Goal: Information Seeking & Learning: Learn about a topic

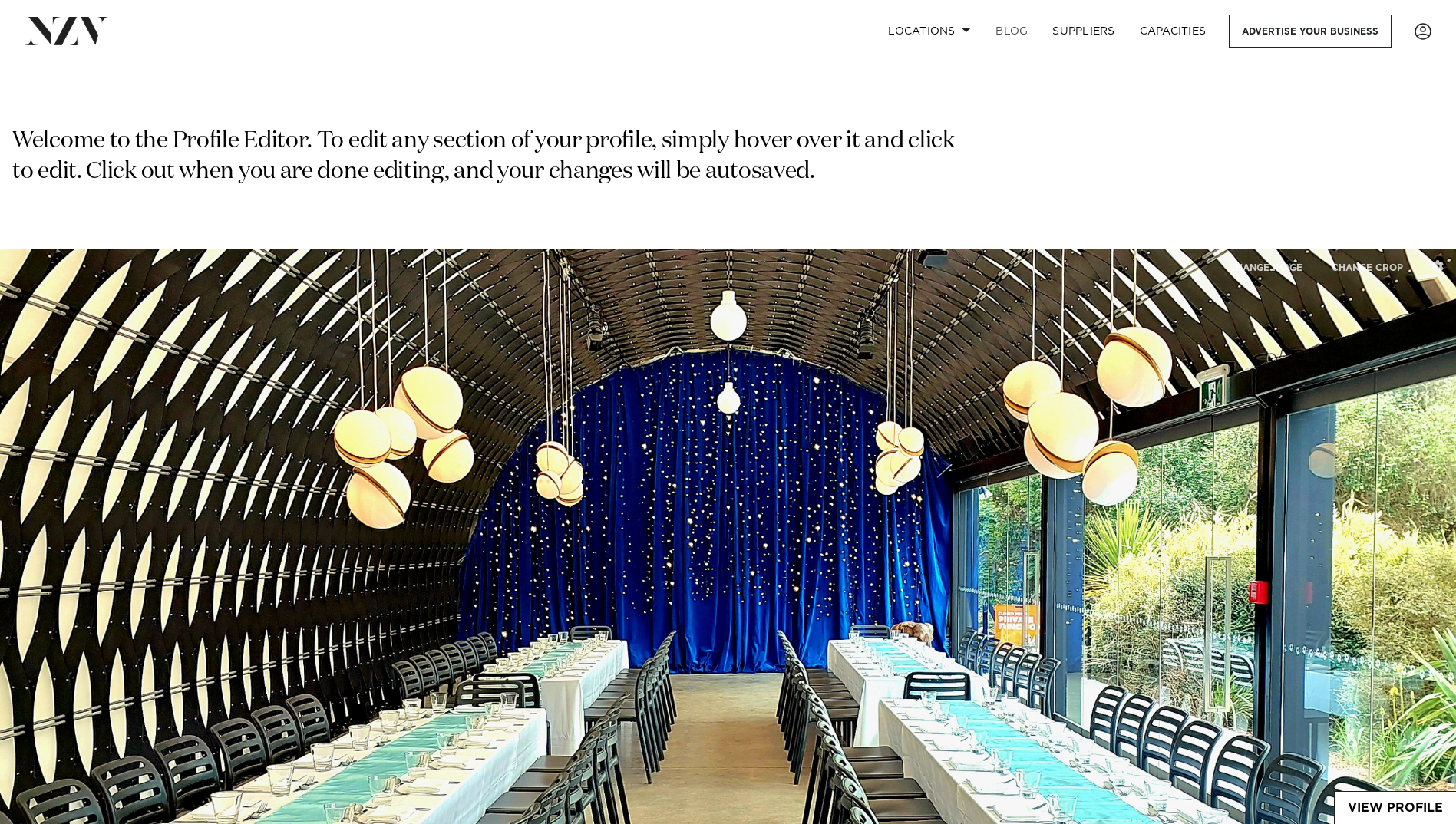
click at [1004, 26] on link "BLOG" at bounding box center [1011, 31] width 56 height 33
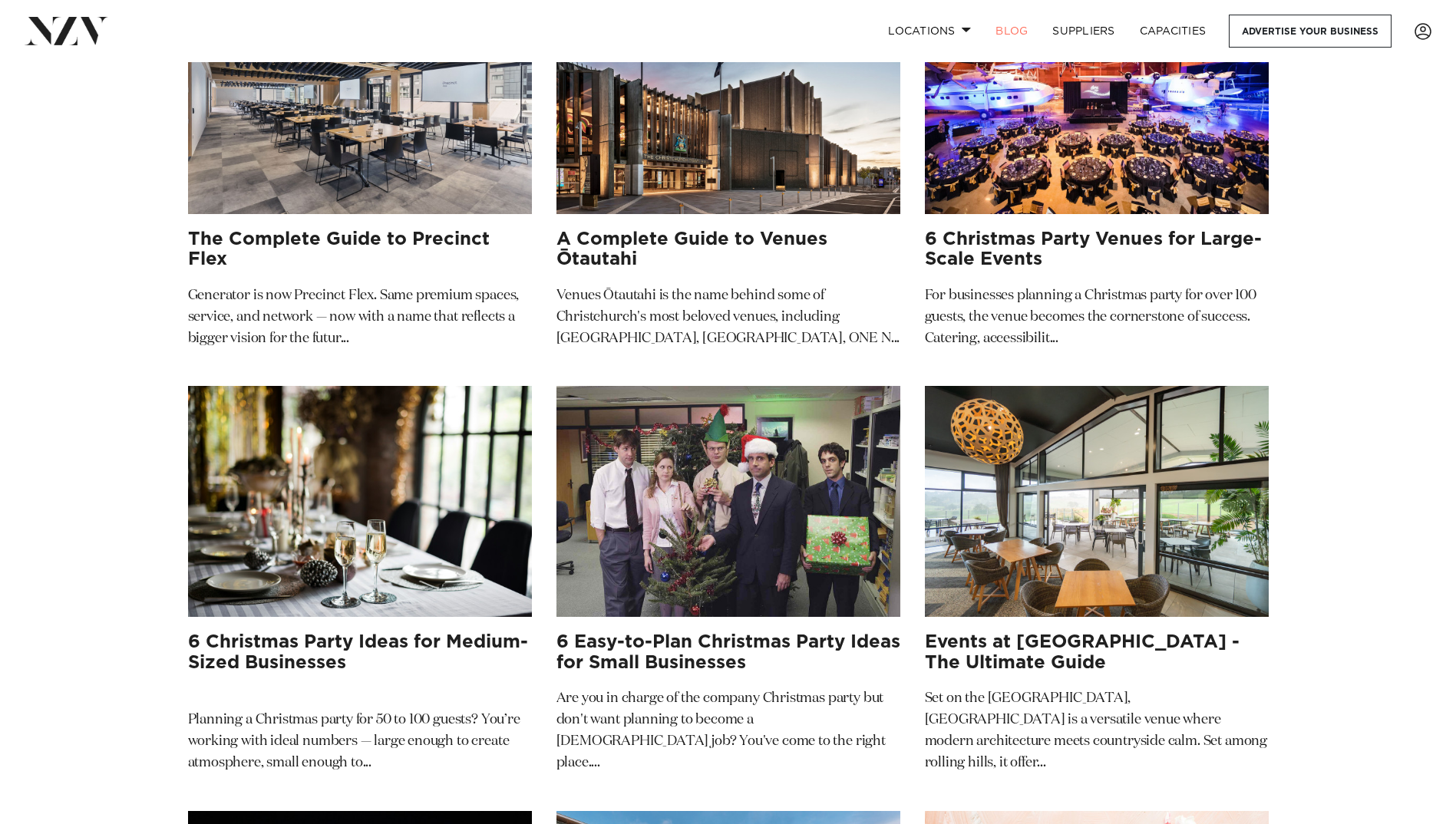
scroll to position [230, 0]
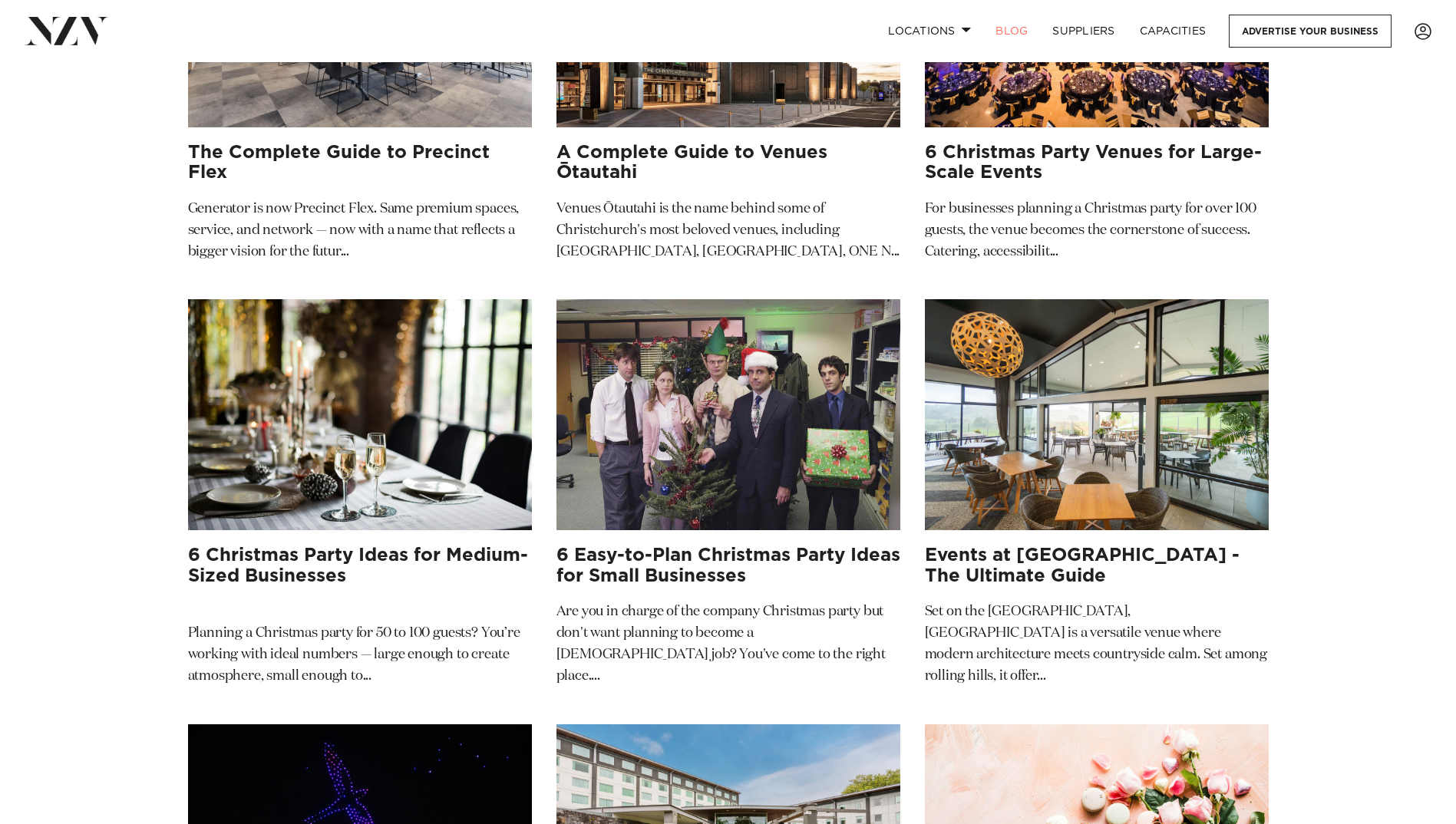
click at [295, 567] on h3 "6 Christmas Party Ideas for Medium-Sized Businesses" at bounding box center [360, 566] width 344 height 41
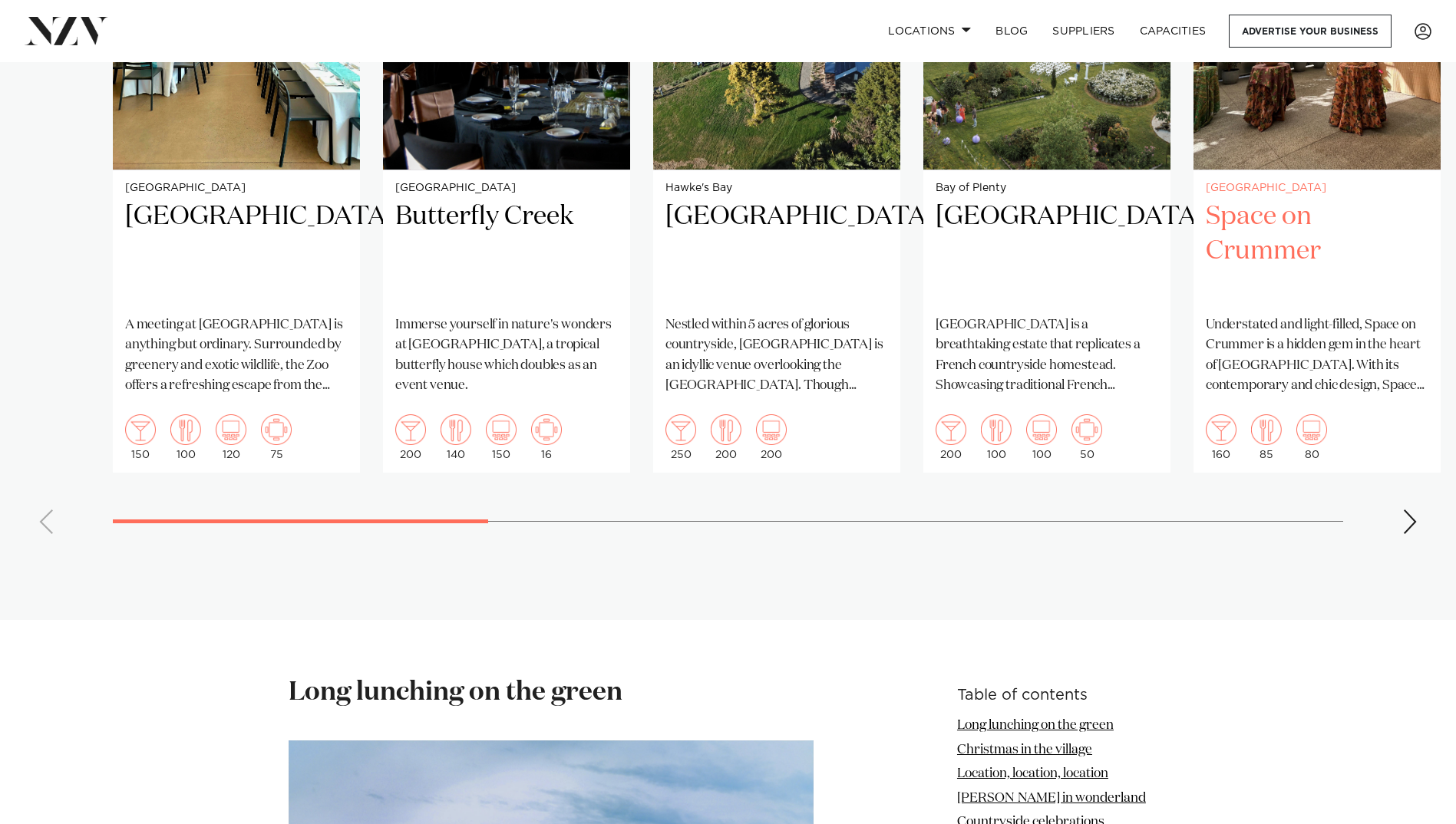
scroll to position [1228, 0]
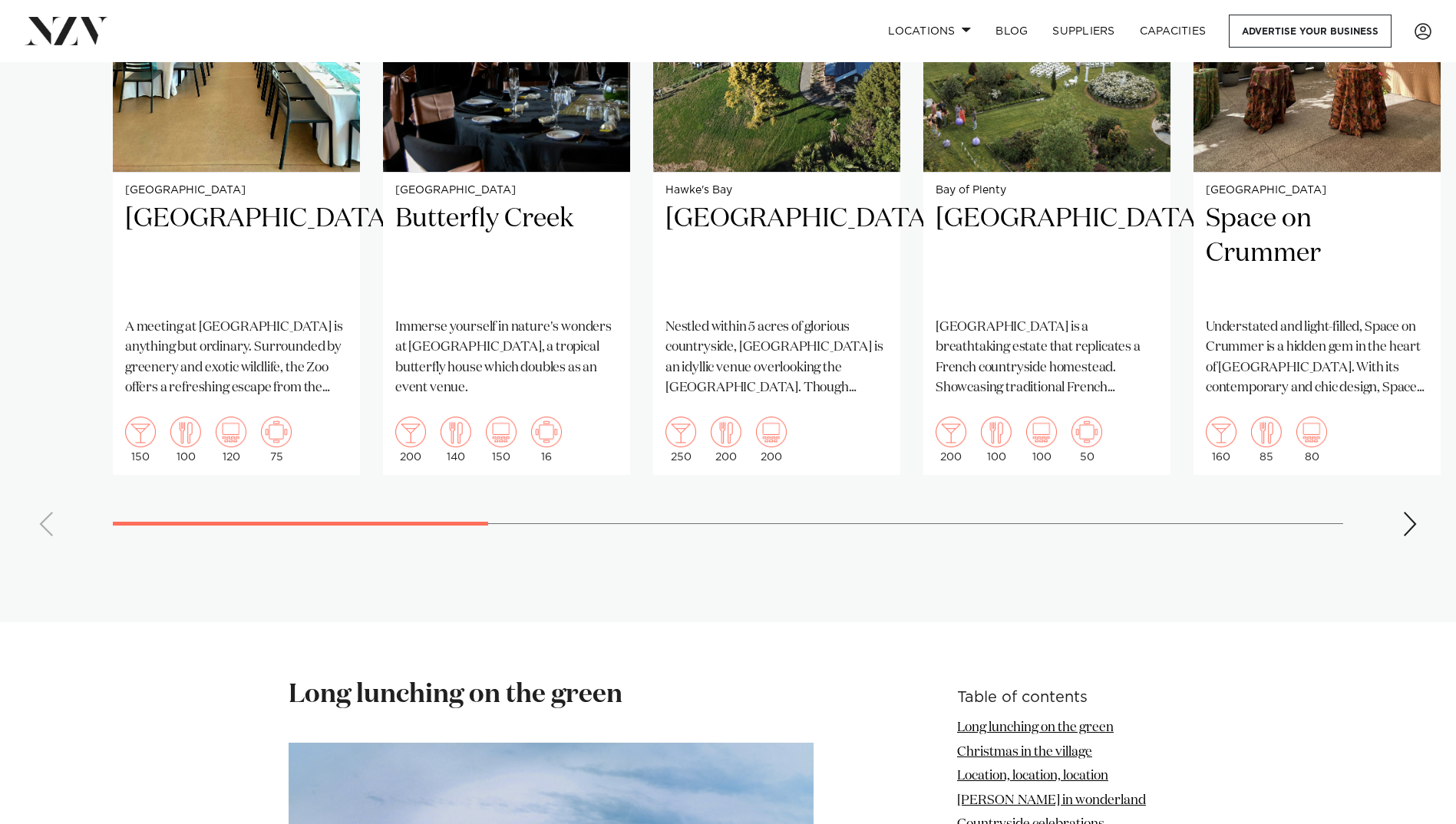
click at [1412, 512] on div "Next slide" at bounding box center [1410, 524] width 16 height 25
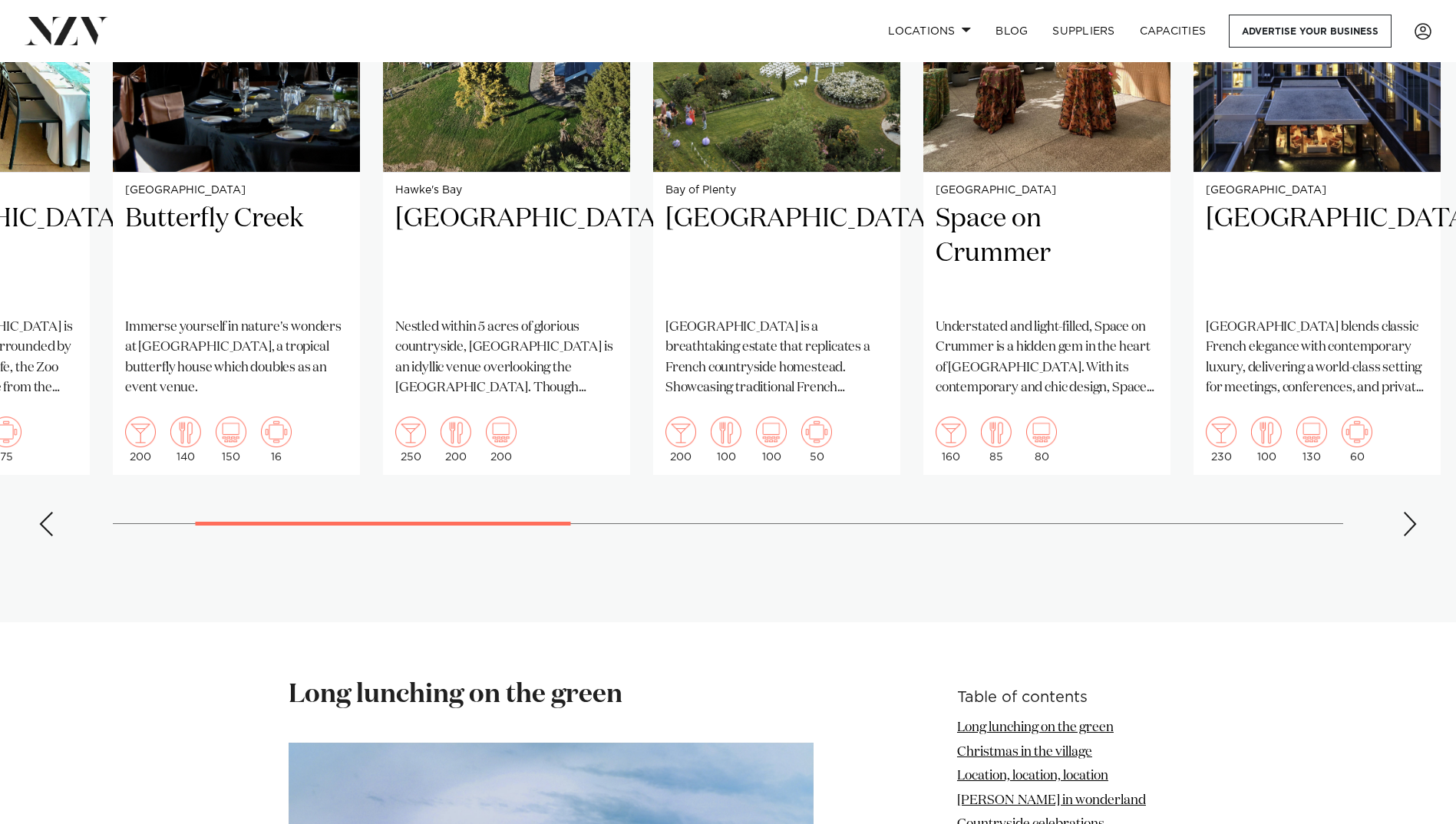
click at [1412, 512] on div "Next slide" at bounding box center [1410, 524] width 16 height 25
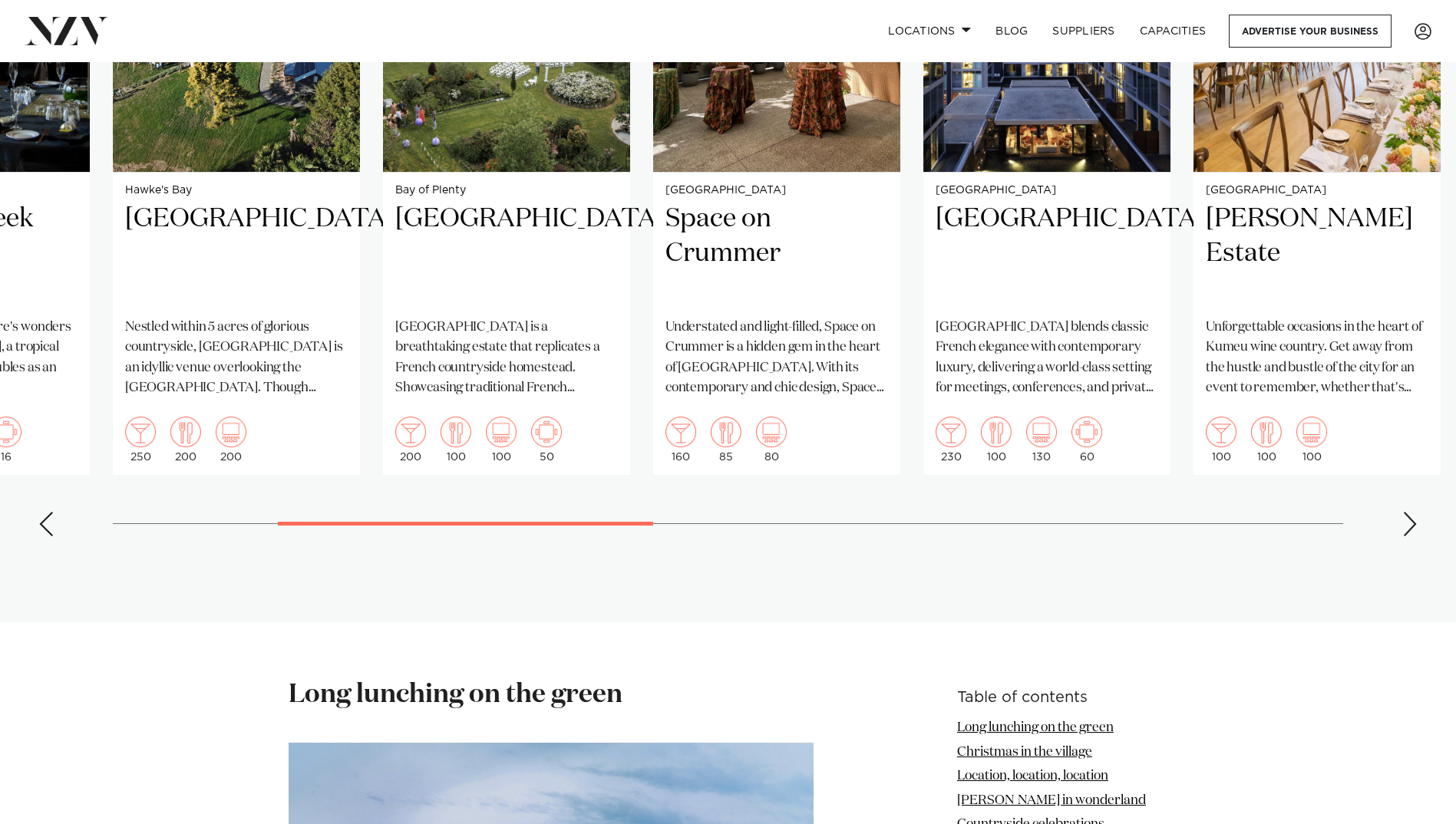
click at [1412, 512] on div "Next slide" at bounding box center [1410, 524] width 16 height 25
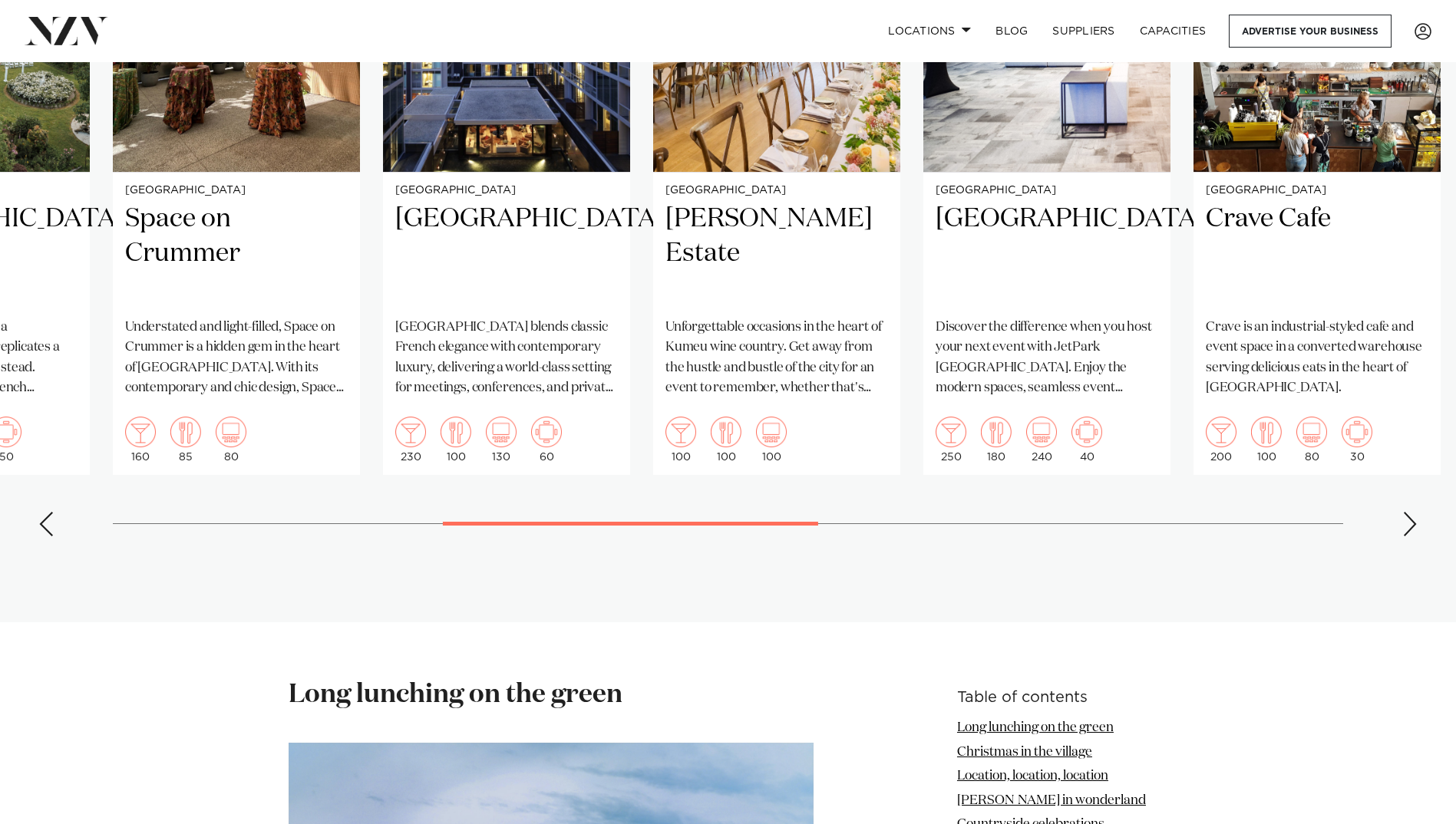
click at [1412, 512] on div "Next slide" at bounding box center [1410, 524] width 16 height 25
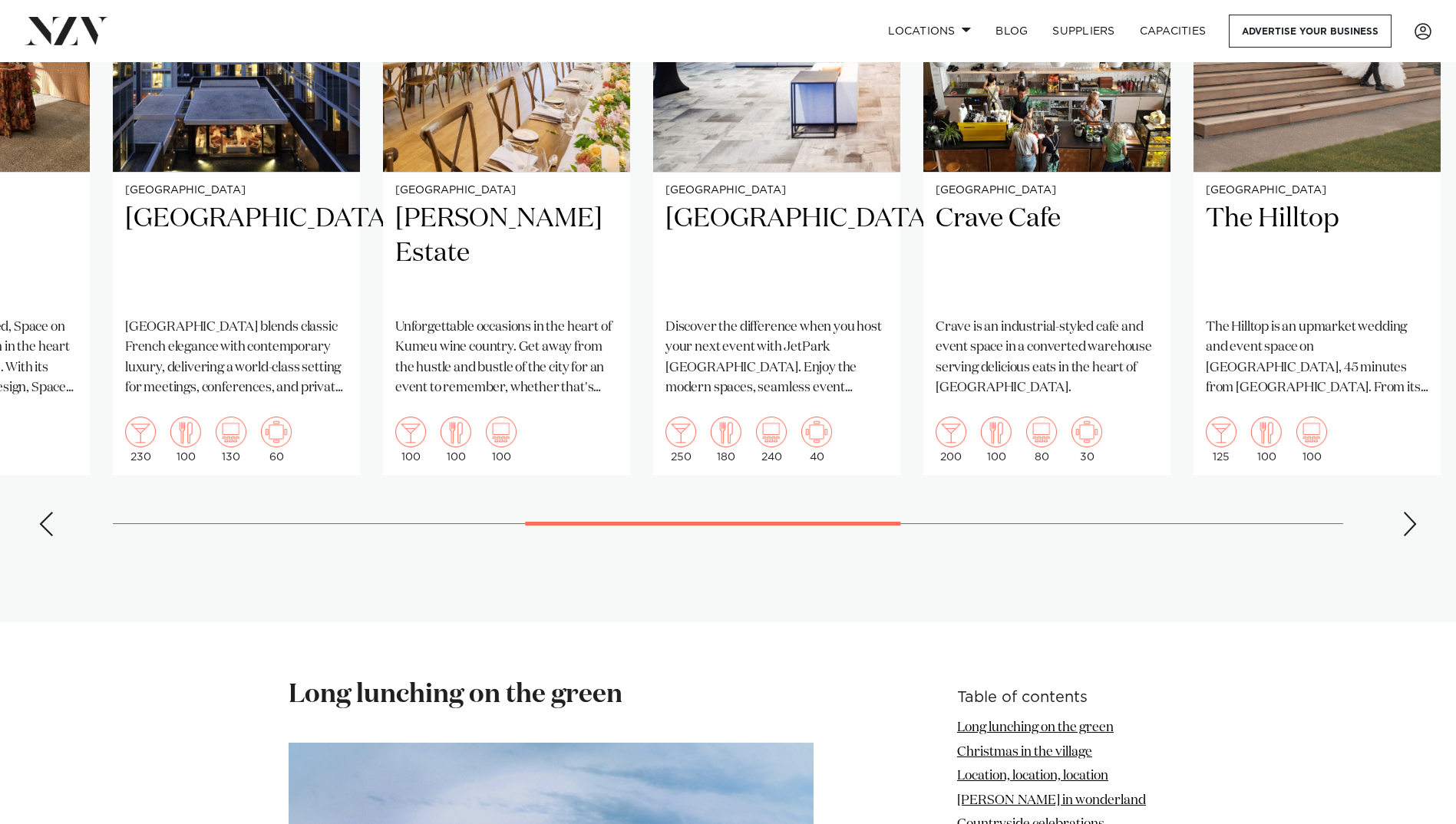
click at [1412, 512] on div "Next slide" at bounding box center [1410, 524] width 16 height 25
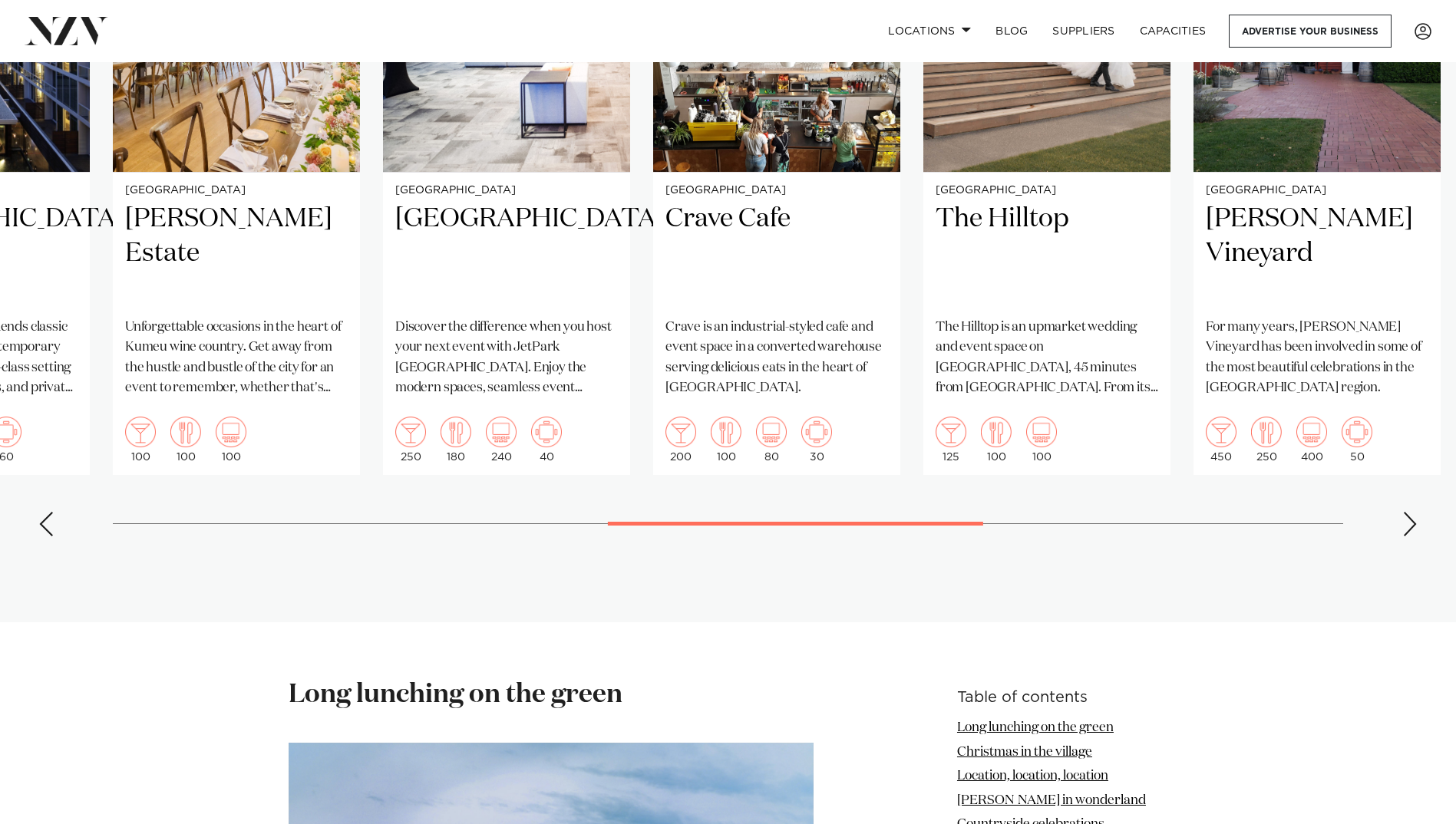
click at [1412, 512] on div "Next slide" at bounding box center [1410, 524] width 16 height 25
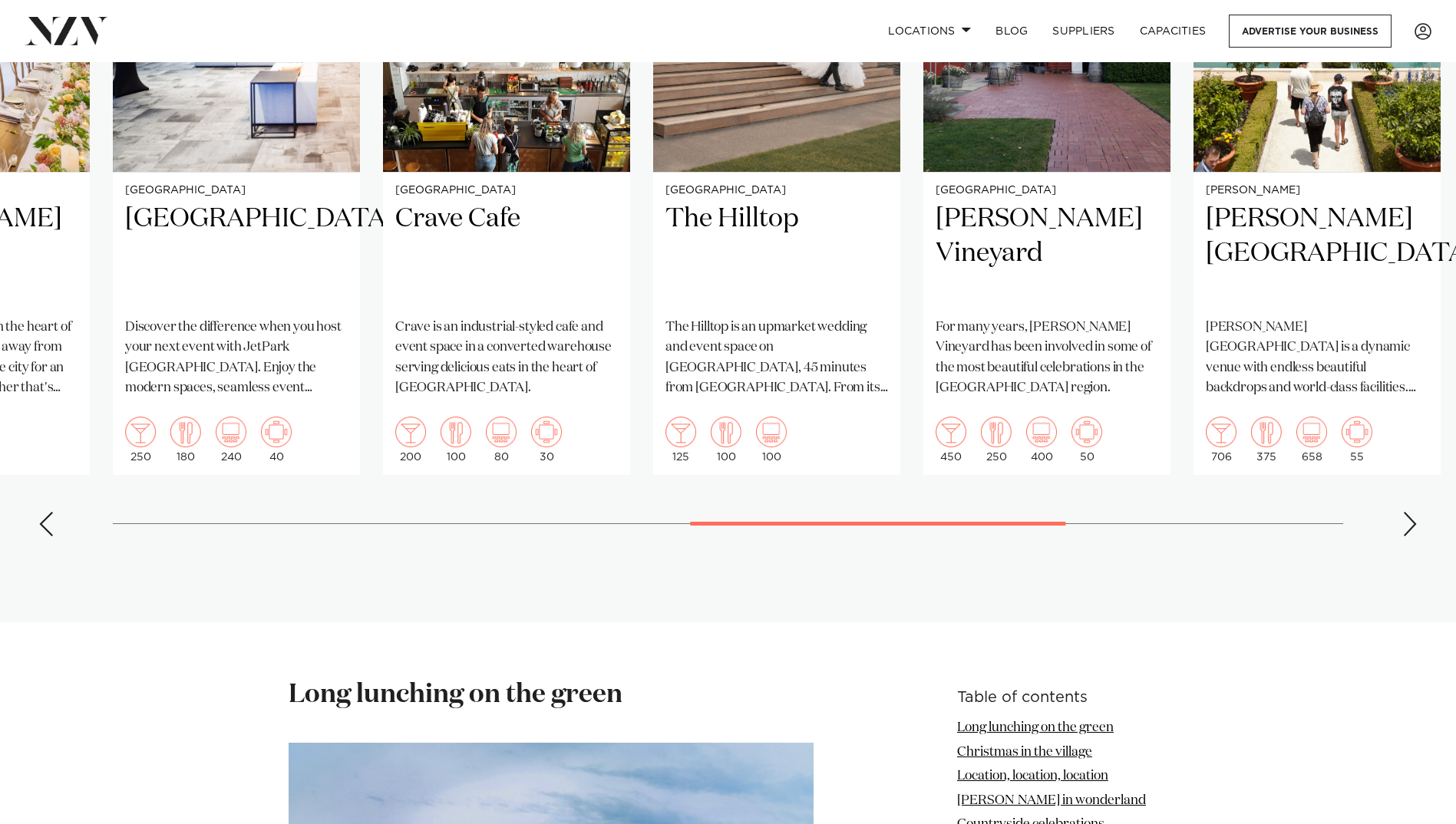
click at [1412, 512] on div "Next slide" at bounding box center [1410, 524] width 16 height 25
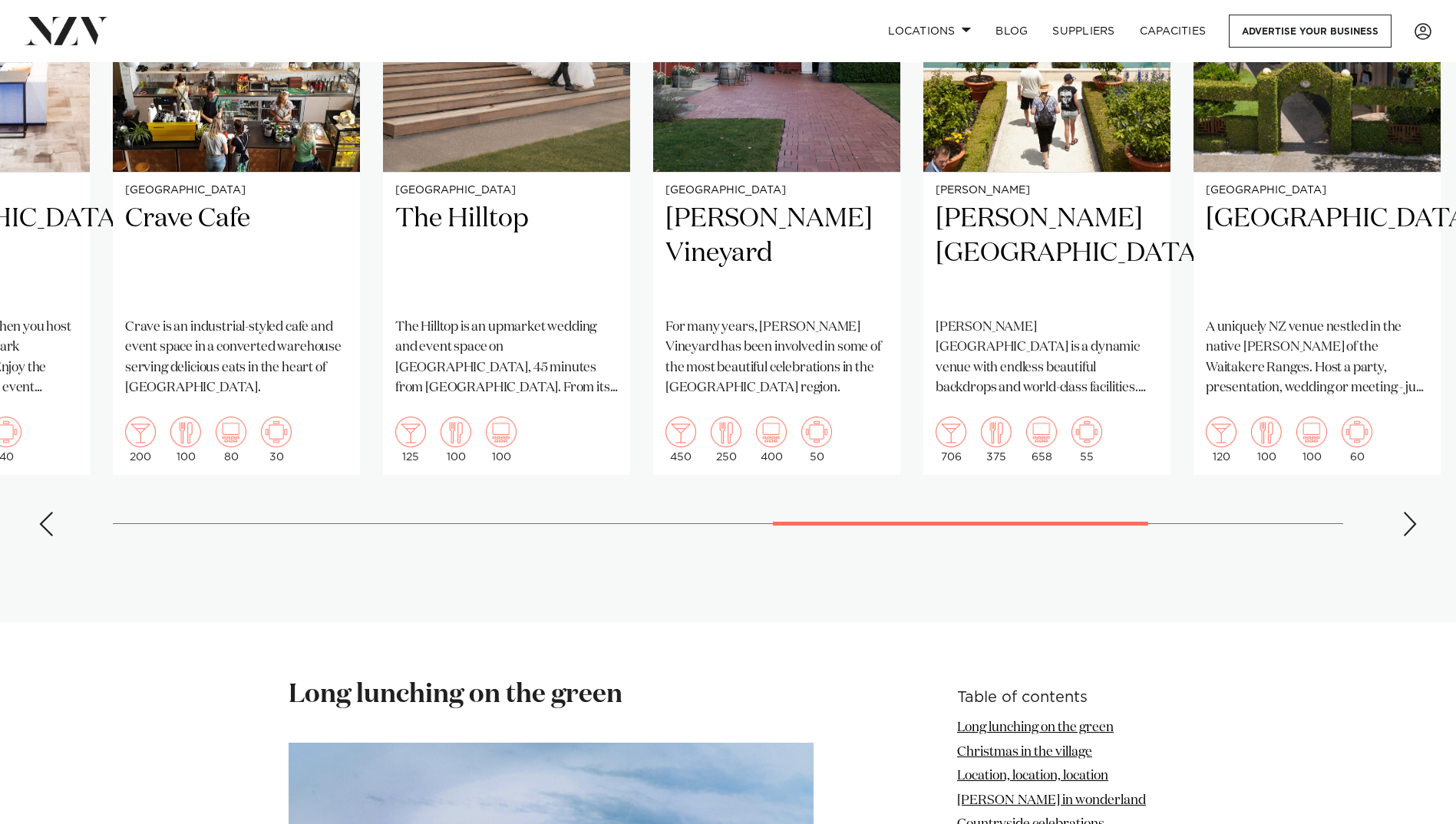
click at [1412, 512] on div "Next slide" at bounding box center [1410, 524] width 16 height 25
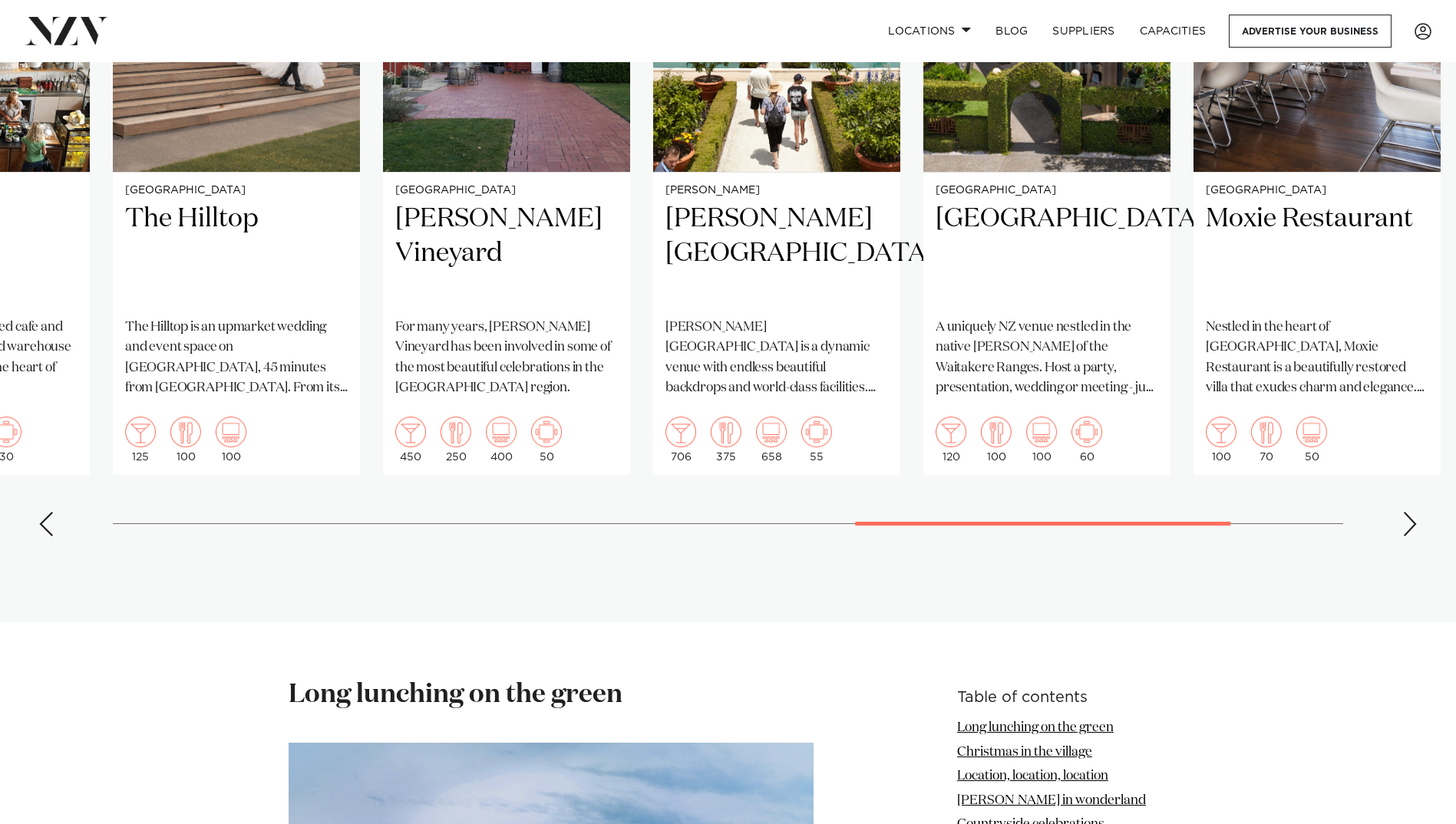
click at [1412, 512] on div "Next slide" at bounding box center [1410, 524] width 16 height 25
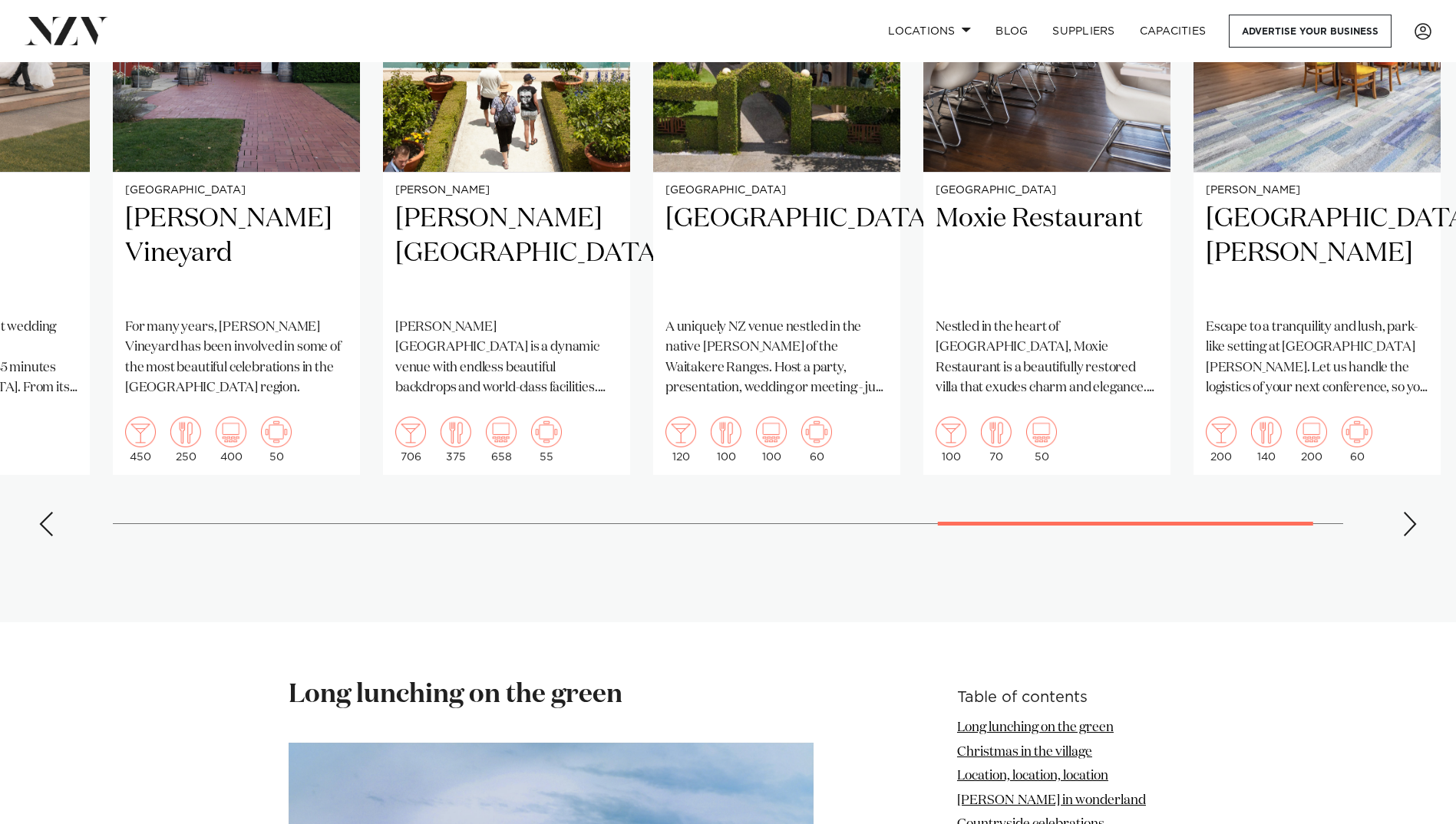
click at [1412, 512] on div "Next slide" at bounding box center [1410, 524] width 16 height 25
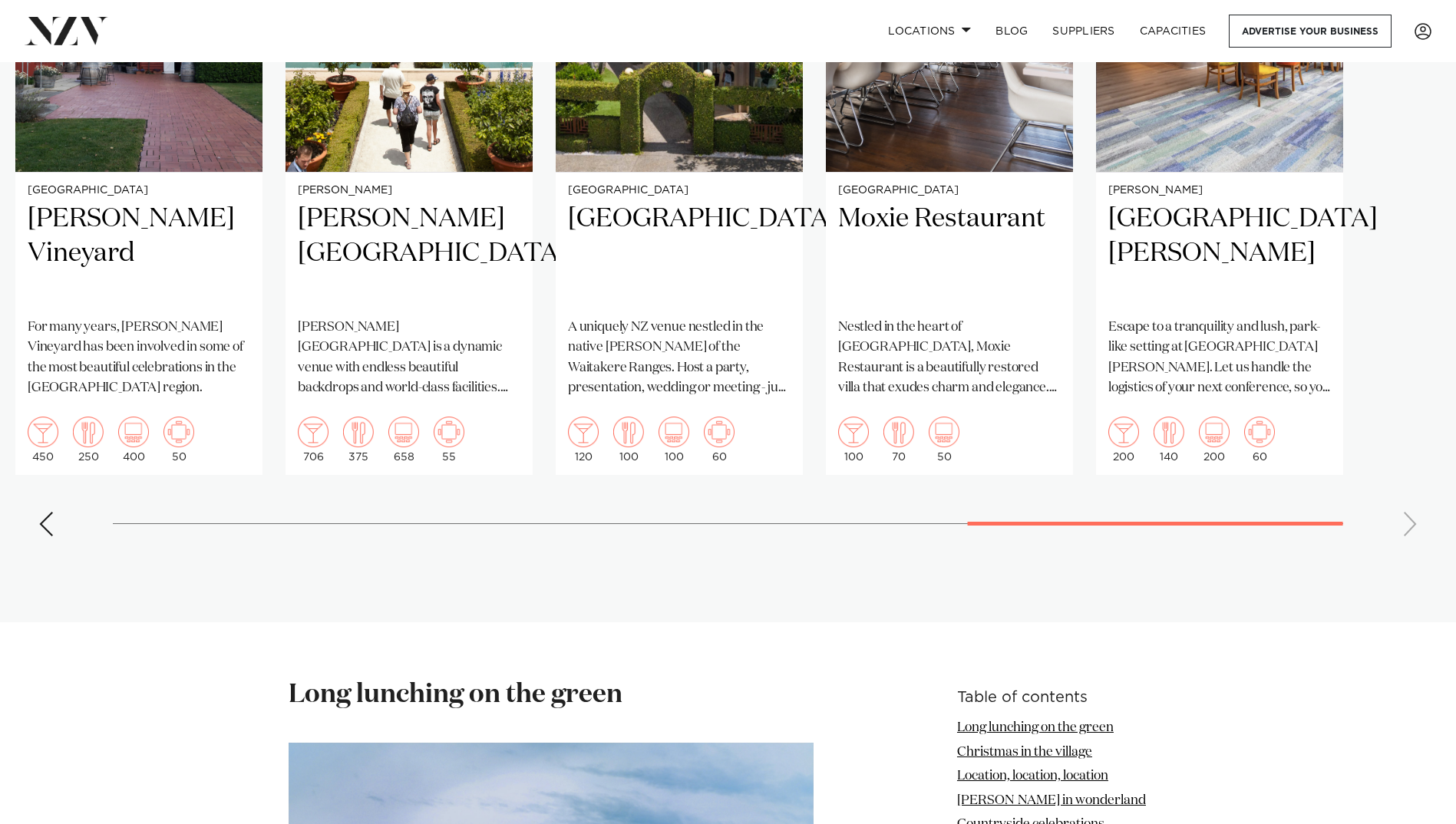
click at [37, 505] on swiper-container "Wellington Wellington Zoo A meeting at Te Nukuao Wellington Zoo is anything but…" at bounding box center [728, 195] width 1456 height 708
click at [43, 512] on div "Previous slide" at bounding box center [46, 524] width 16 height 25
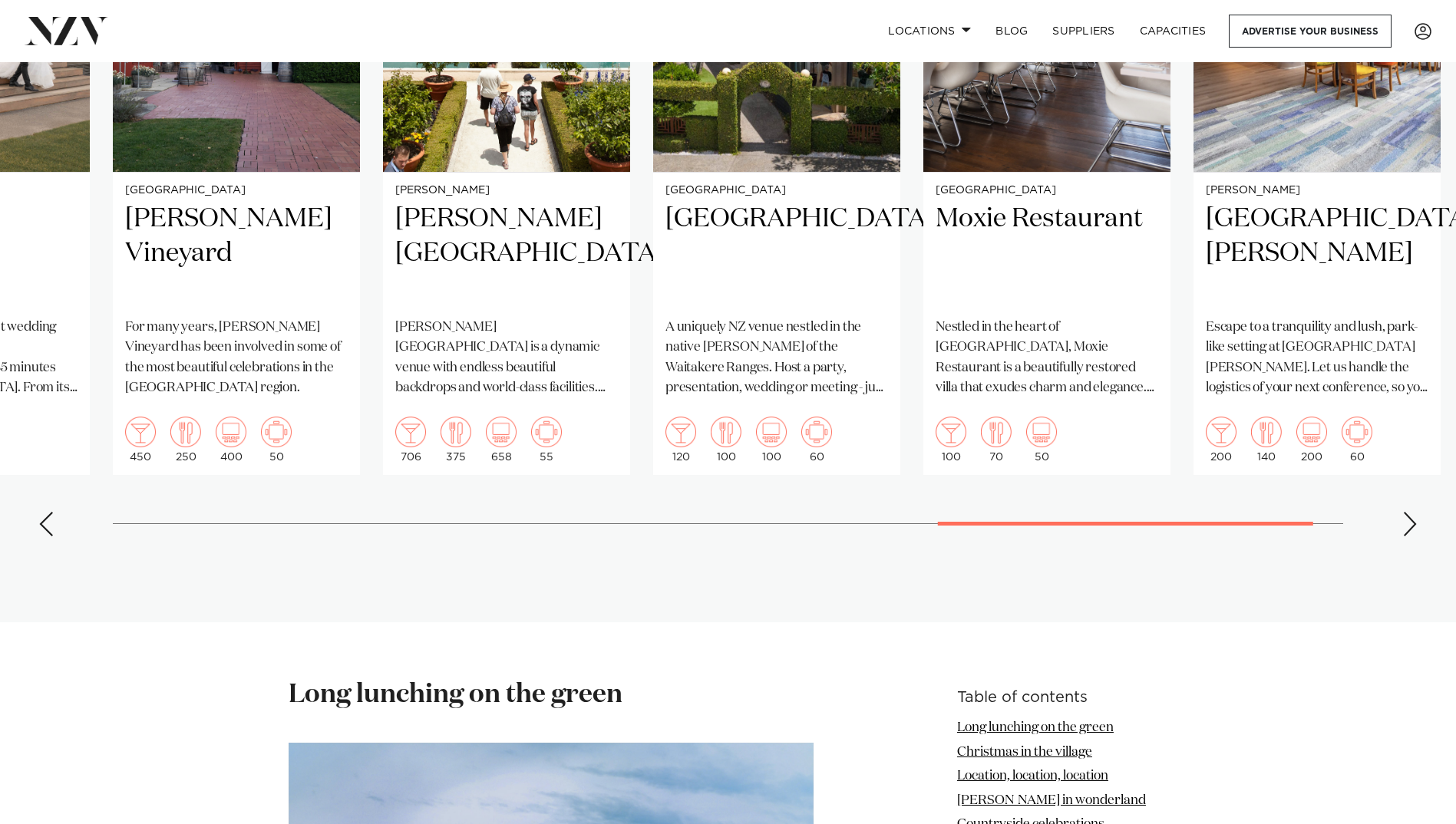
click at [43, 512] on div "Previous slide" at bounding box center [46, 524] width 16 height 25
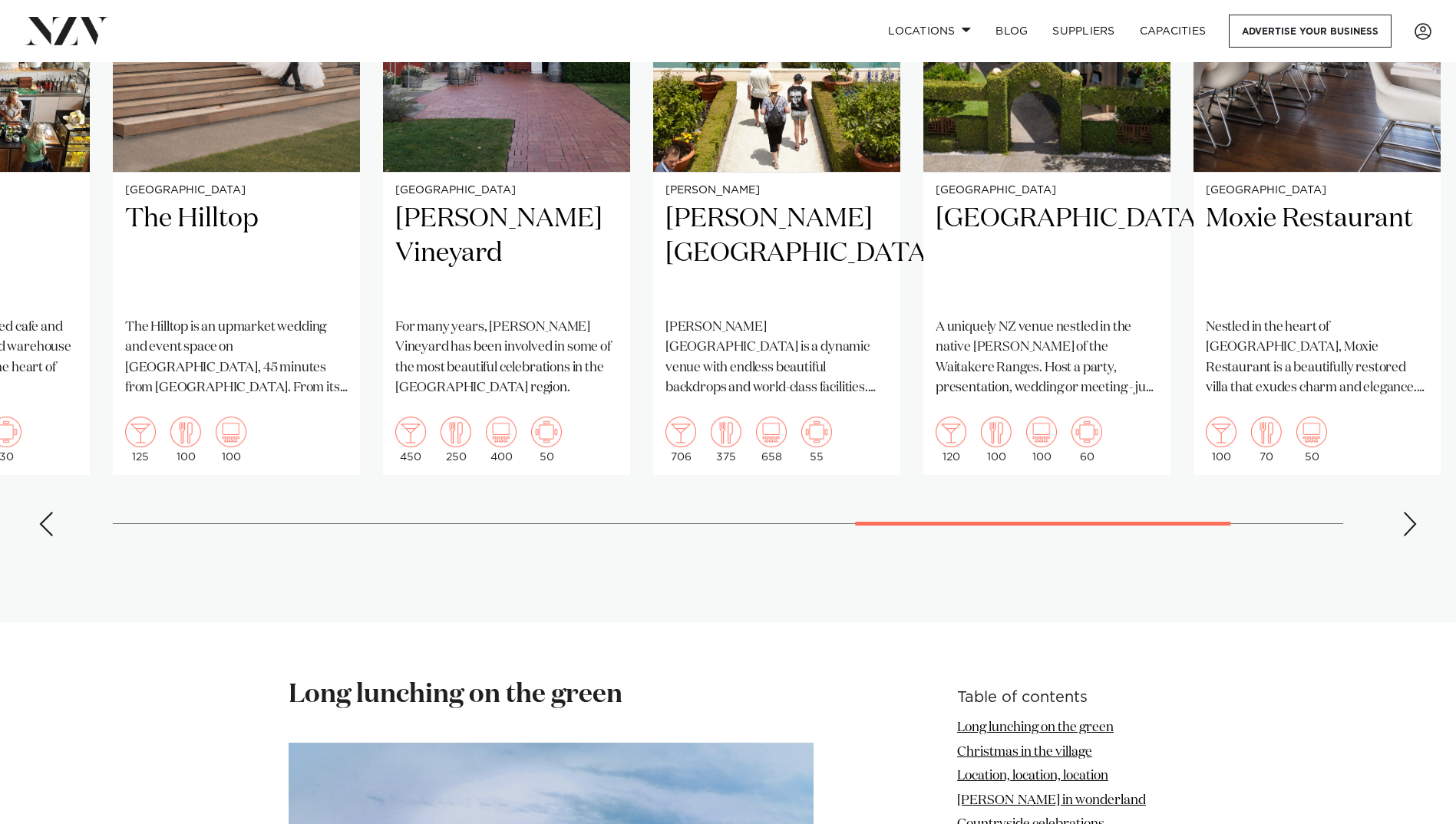
click at [43, 512] on div "Previous slide" at bounding box center [46, 524] width 16 height 25
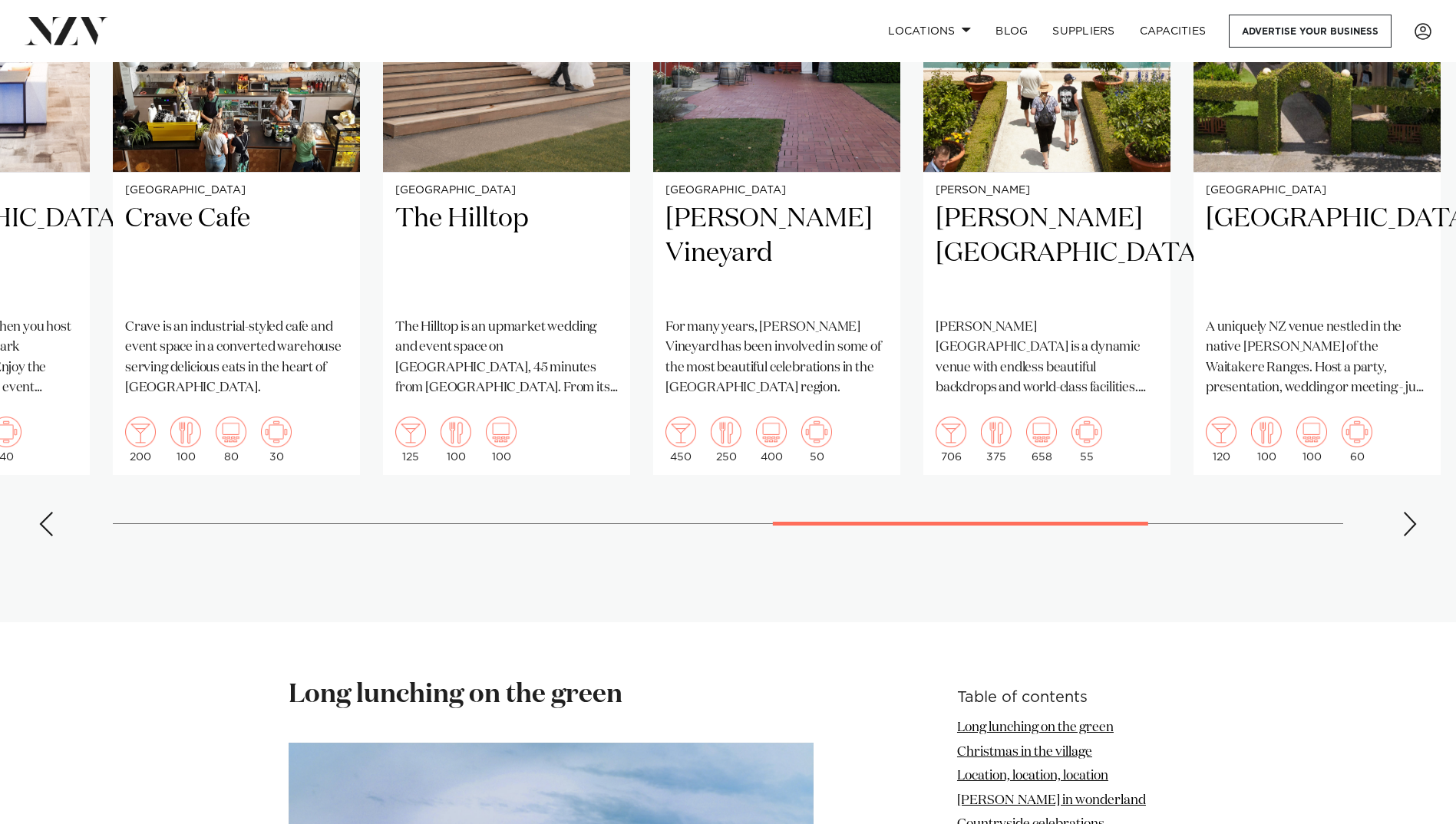
click at [43, 512] on div "Previous slide" at bounding box center [46, 524] width 16 height 25
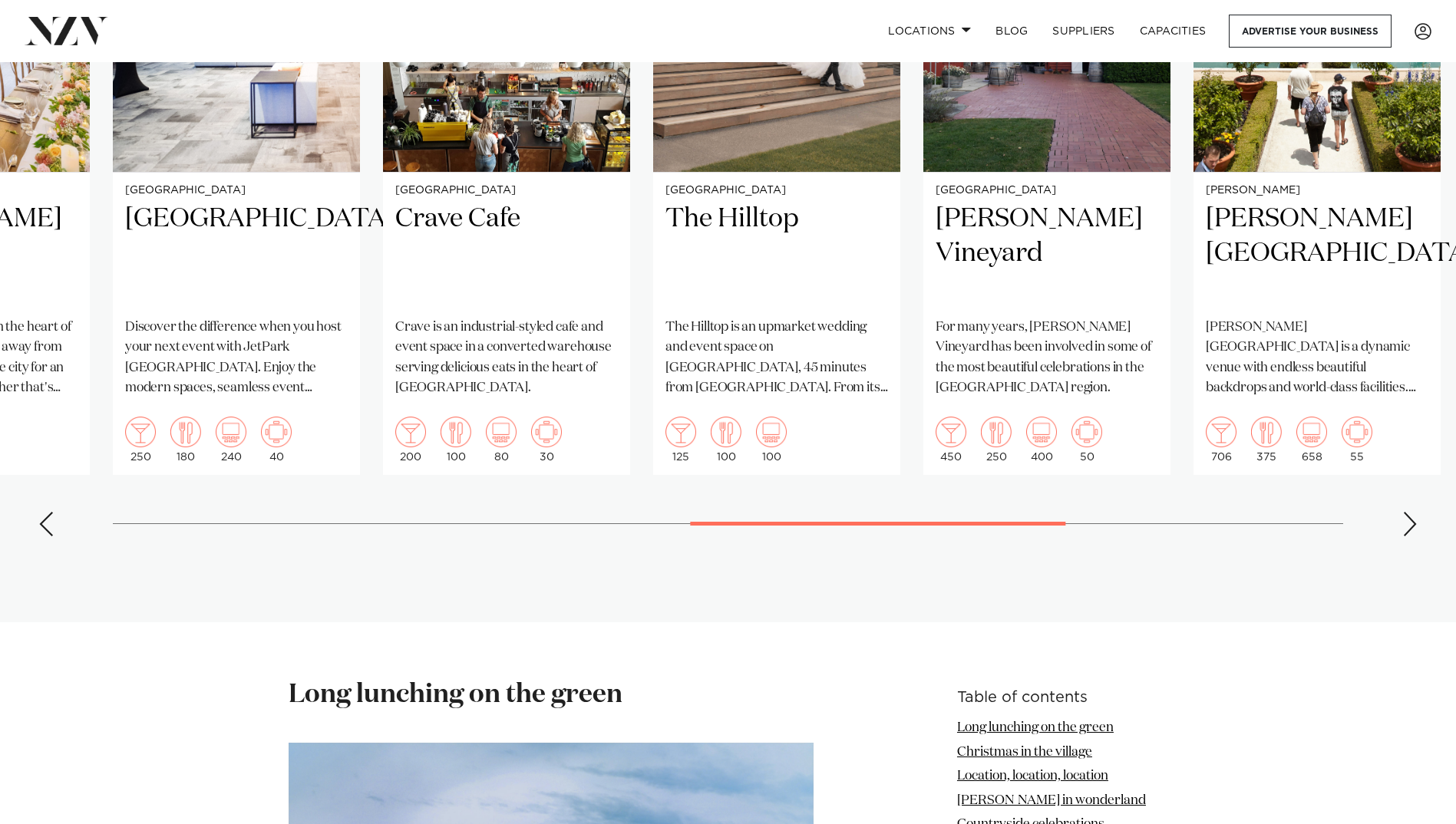
click at [43, 512] on div "Previous slide" at bounding box center [46, 524] width 16 height 25
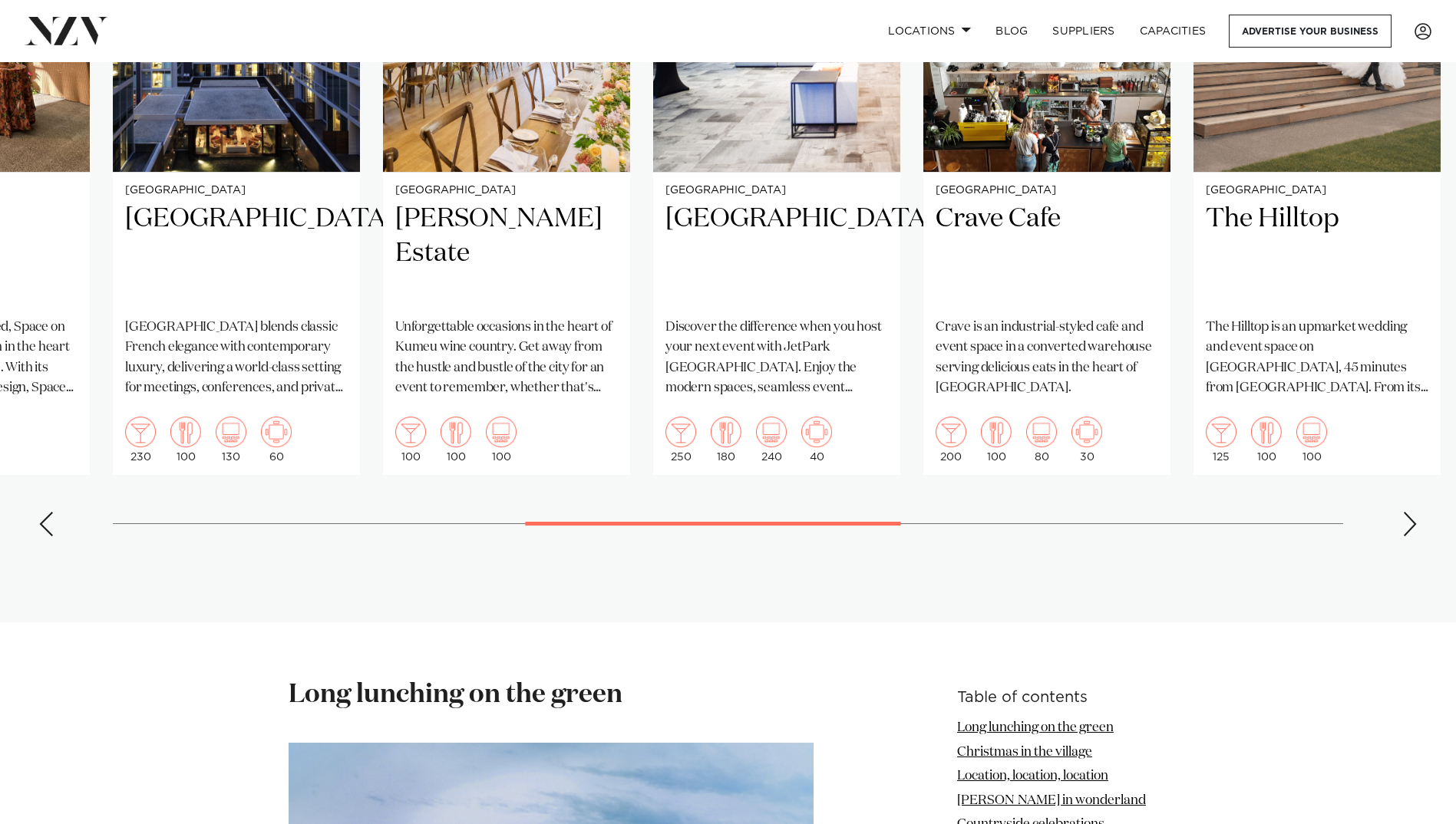
click at [43, 512] on div "Previous slide" at bounding box center [46, 524] width 16 height 25
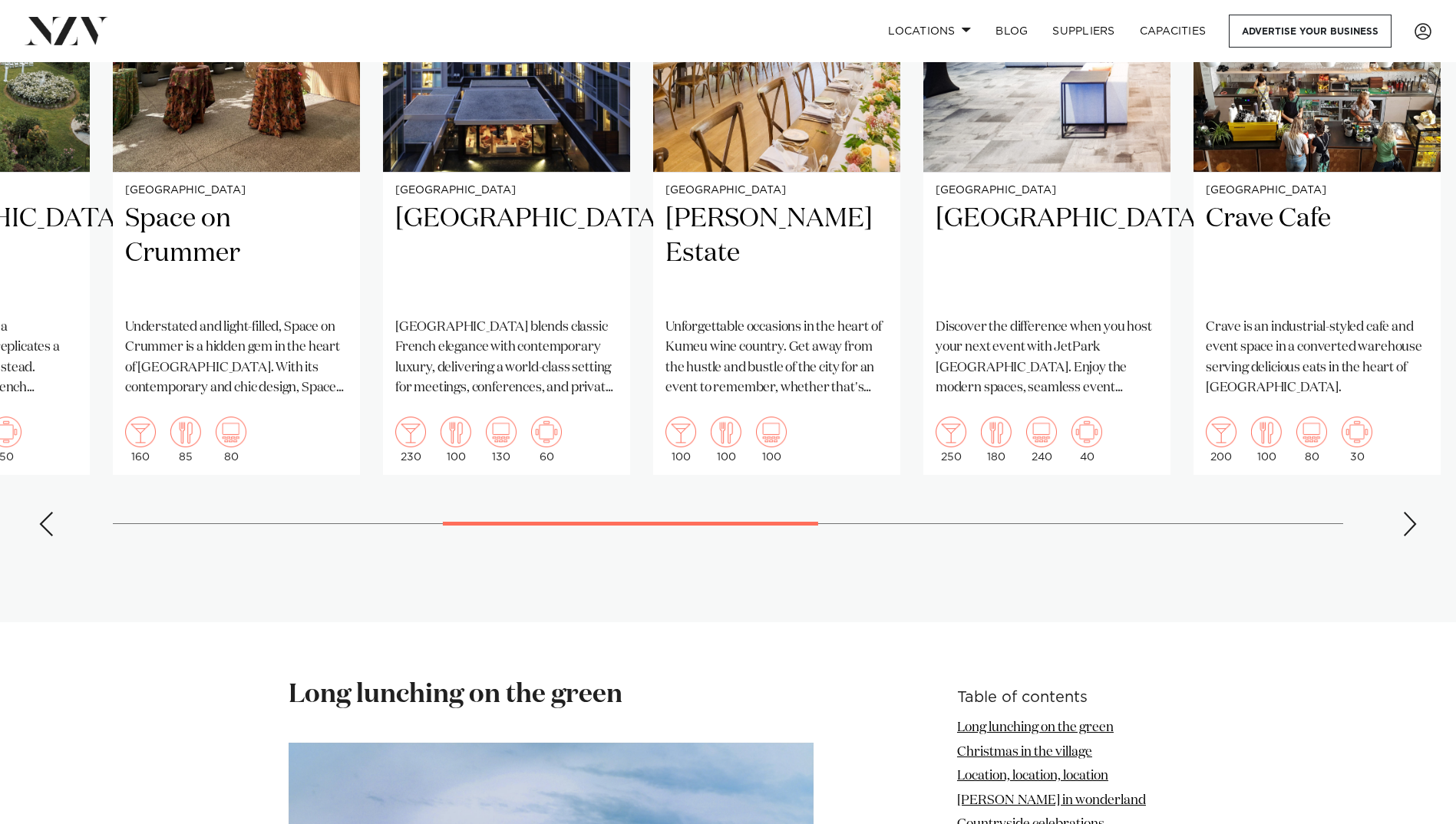
click at [43, 512] on div "Previous slide" at bounding box center [46, 524] width 16 height 25
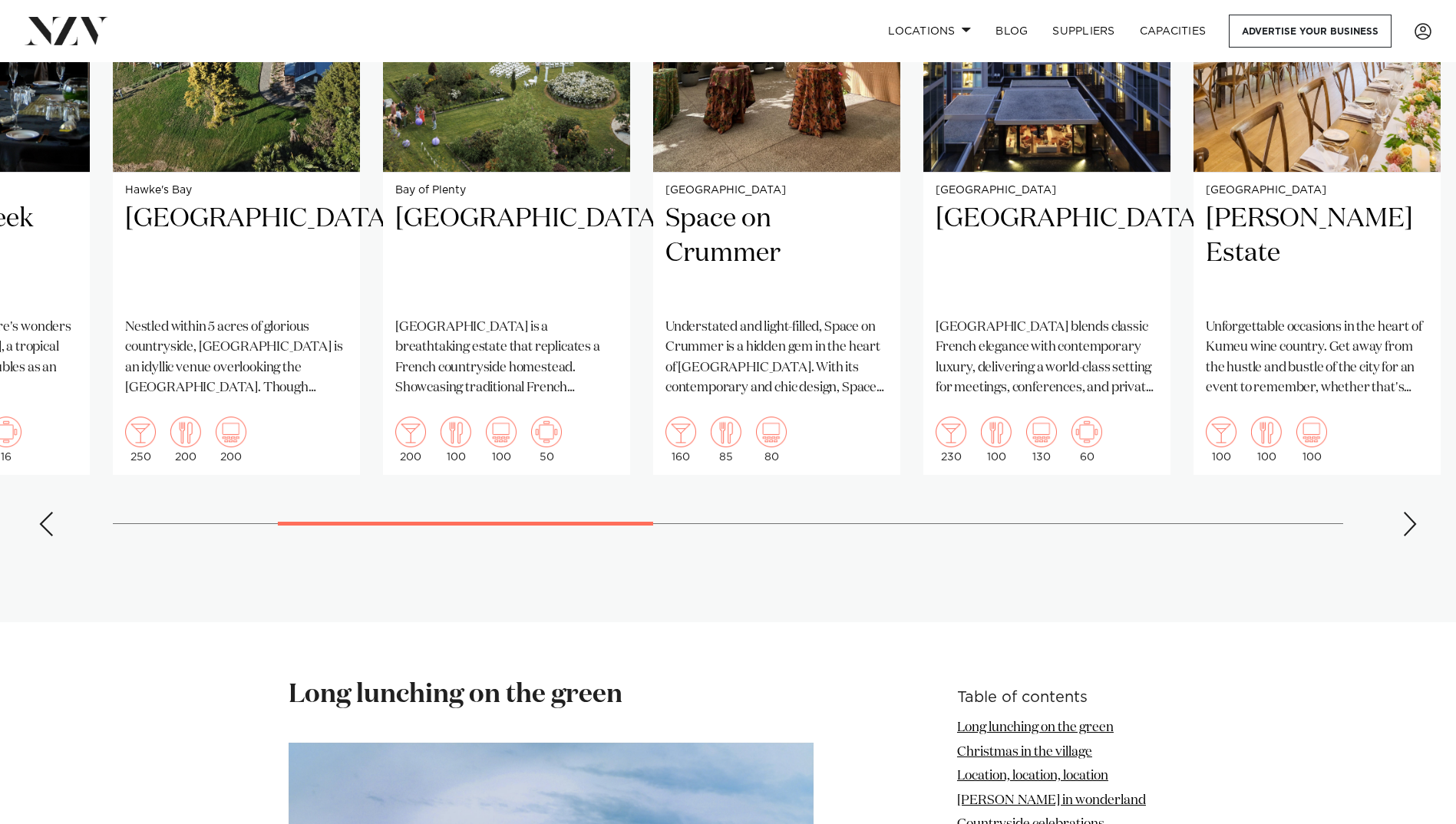
click at [43, 512] on div "Previous slide" at bounding box center [46, 524] width 16 height 25
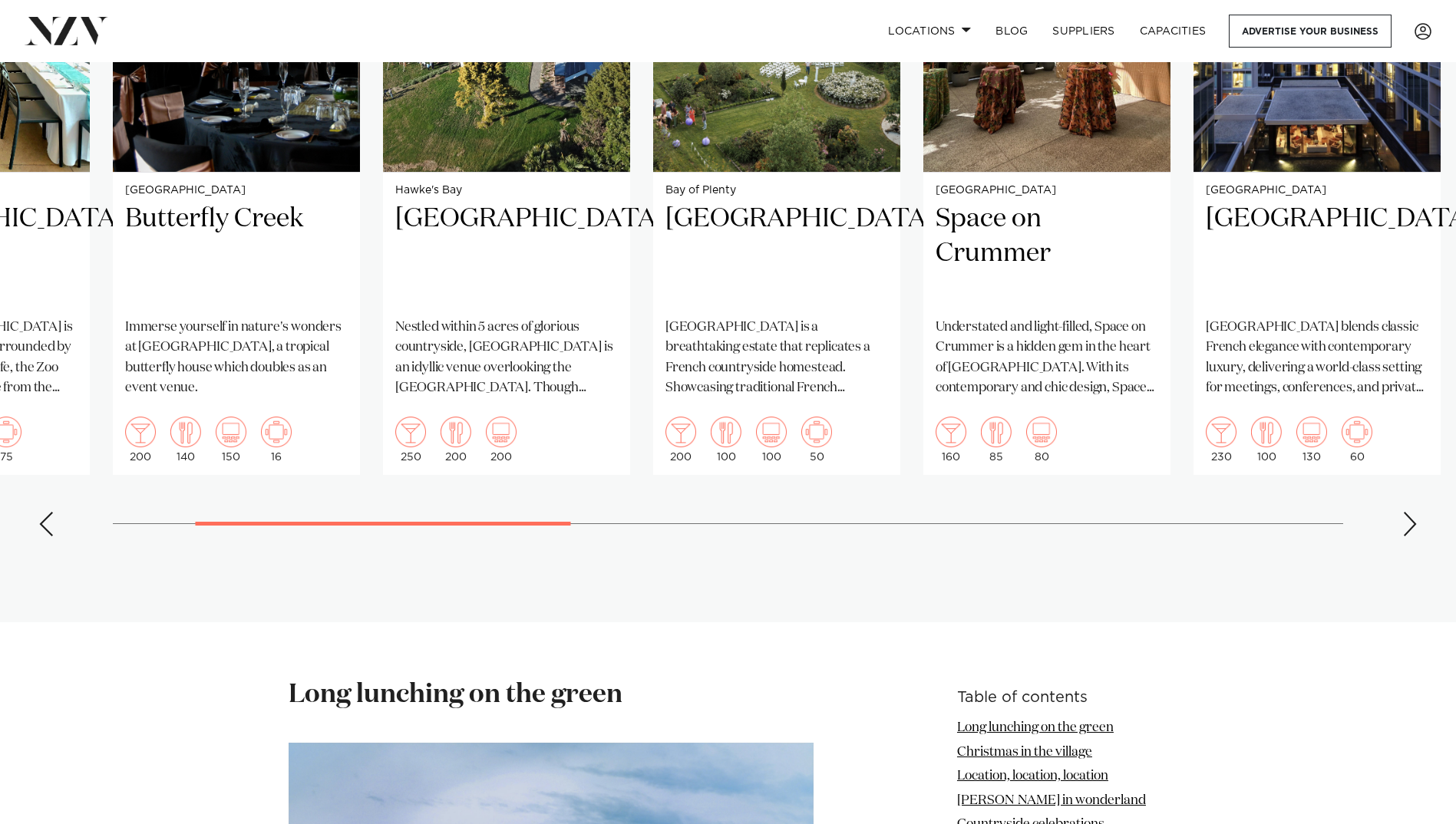
click at [43, 512] on div "Previous slide" at bounding box center [46, 524] width 16 height 25
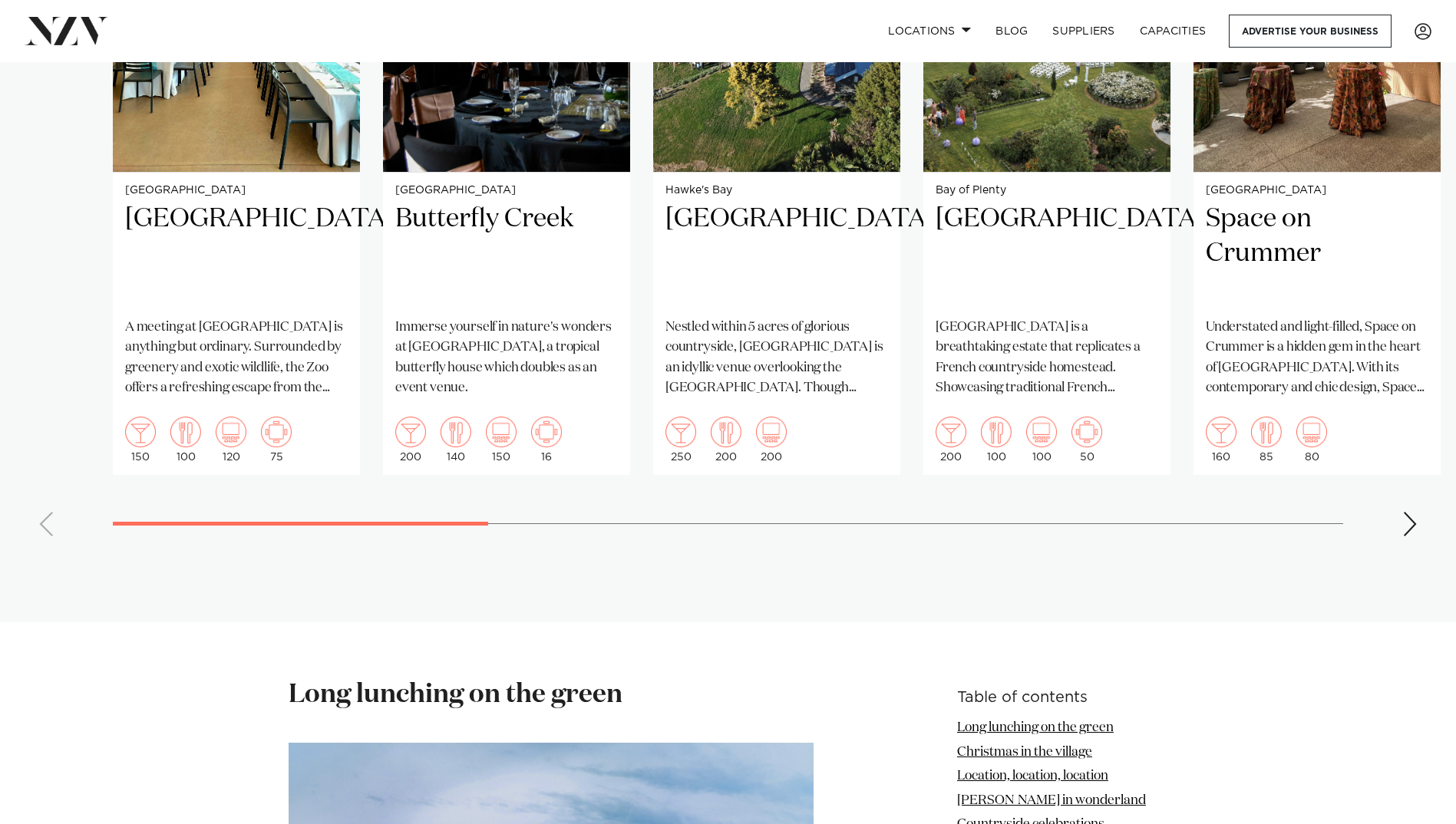
click at [43, 504] on swiper-container "Wellington Wellington Zoo A meeting at Te Nukuao Wellington Zoo is anything but…" at bounding box center [728, 195] width 1456 height 708
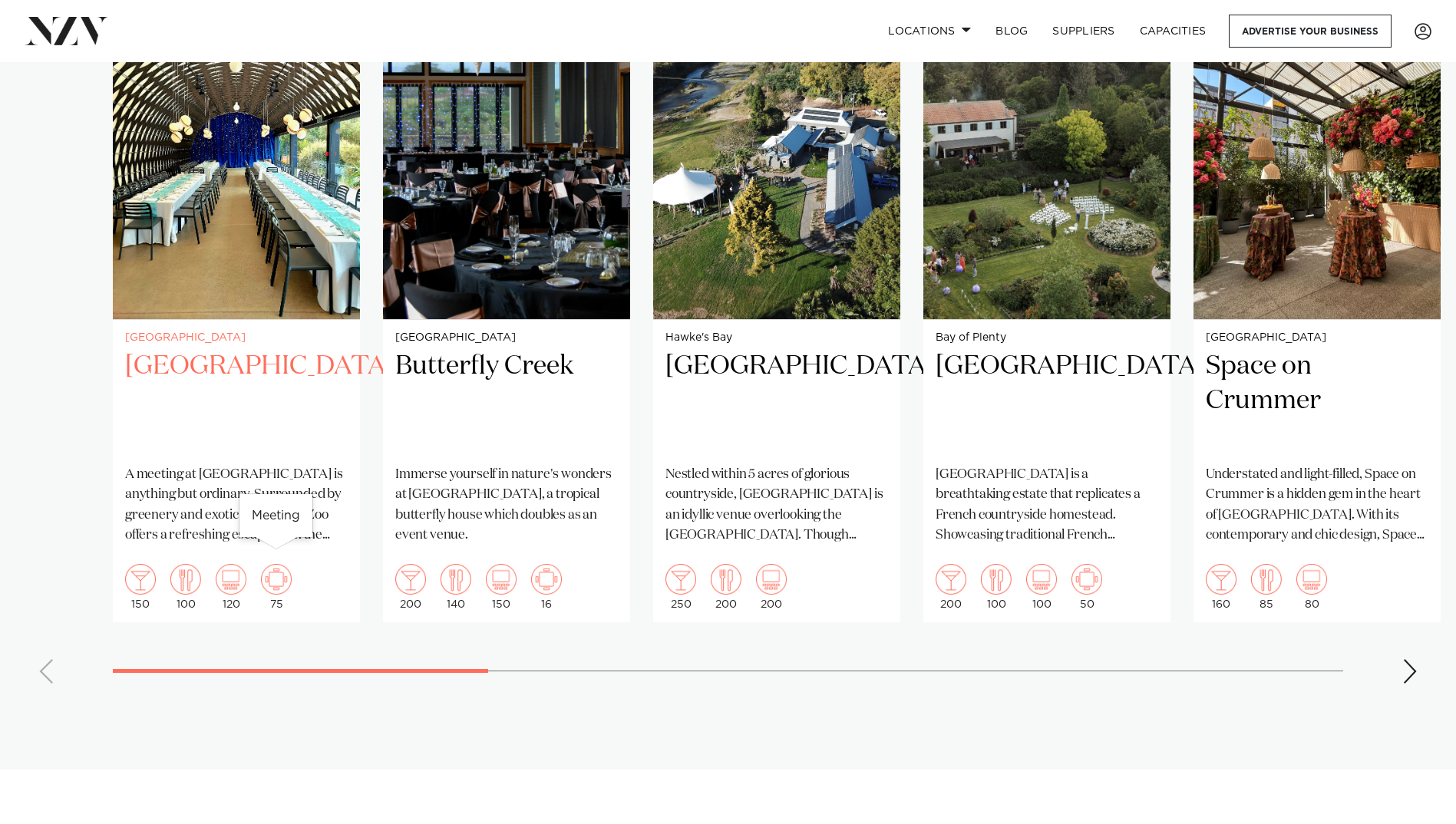
scroll to position [1074, 0]
